Goal: Task Accomplishment & Management: Manage account settings

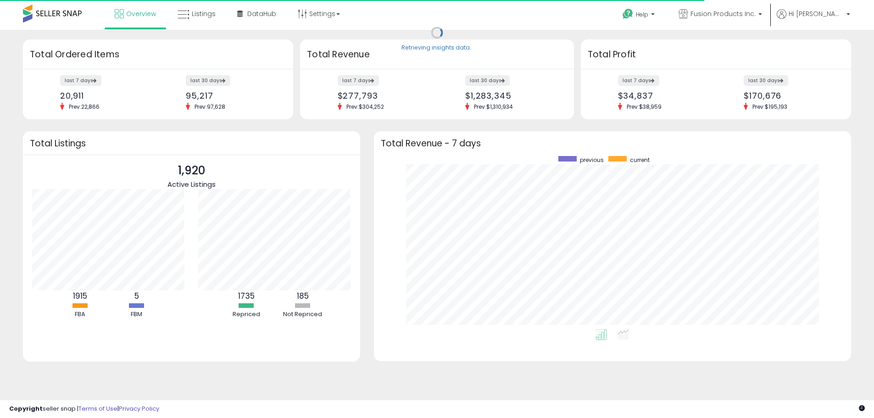
scroll to position [173, 459]
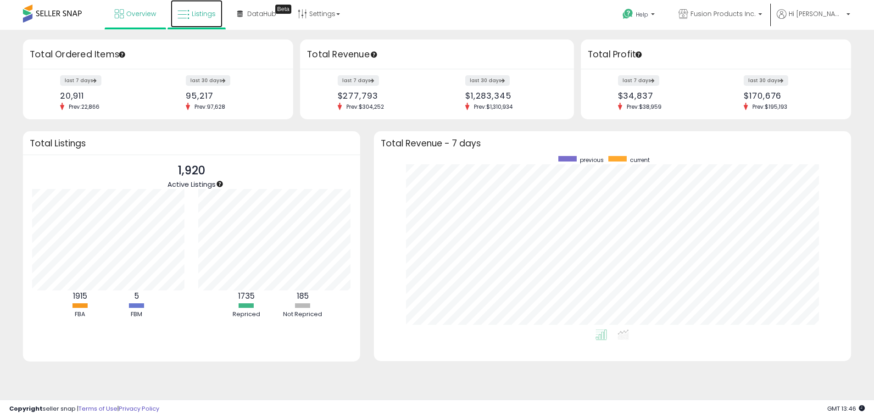
click at [206, 17] on span "Listings" at bounding box center [204, 13] width 24 height 9
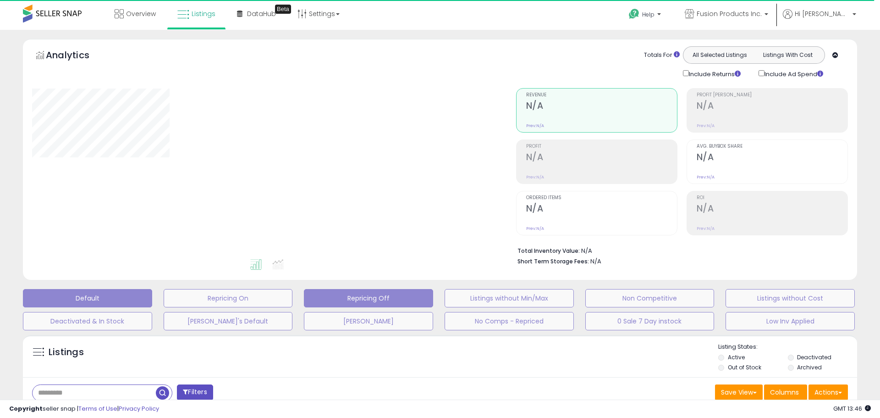
click at [358, 299] on button "Repricing Off" at bounding box center [368, 298] width 129 height 18
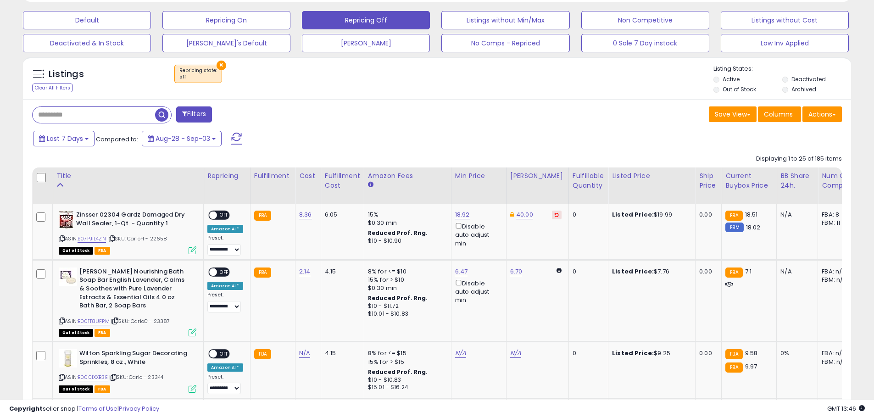
scroll to position [243, 0]
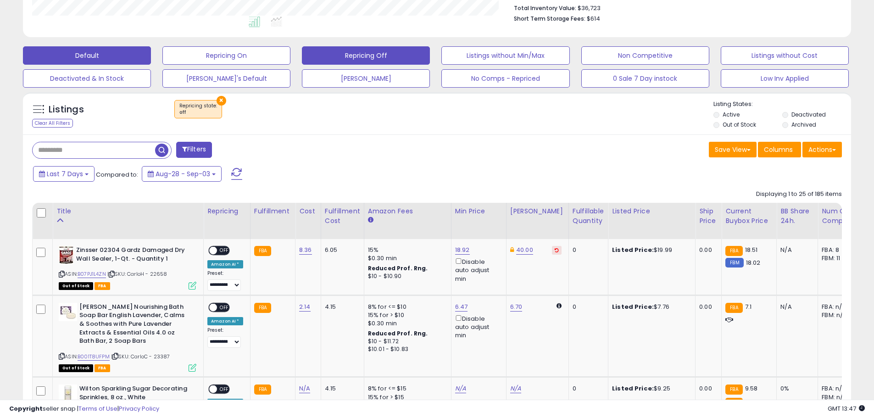
click at [125, 60] on button "Default" at bounding box center [87, 55] width 128 height 18
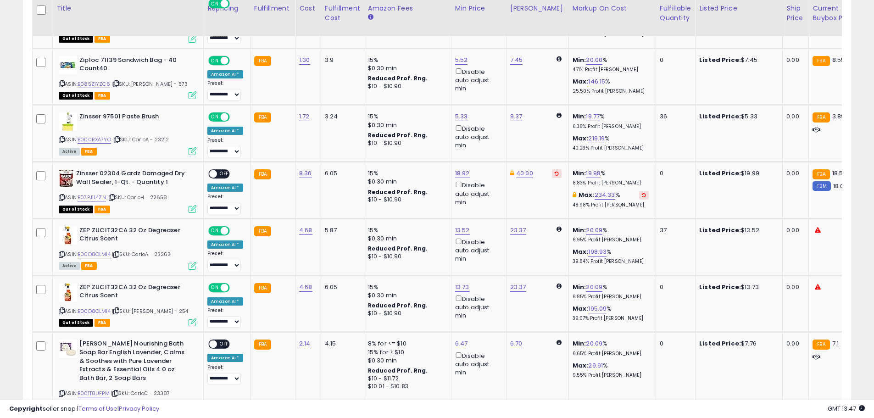
scroll to position [609, 0]
